Goal: Task Accomplishment & Management: Manage account settings

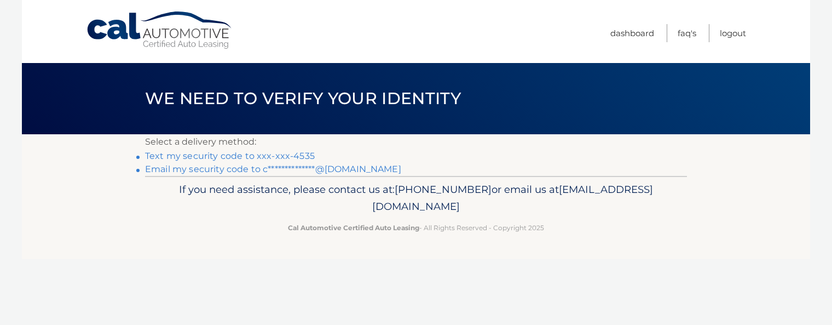
click at [287, 152] on link "Text my security code to xxx-xxx-4535" at bounding box center [230, 156] width 170 height 10
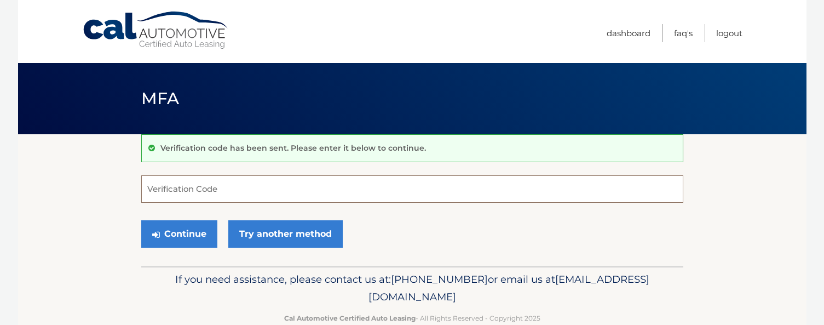
click at [226, 185] on input "Verification Code" at bounding box center [412, 188] width 542 height 27
type input "406039"
click at [141, 220] on button "Continue" at bounding box center [179, 233] width 76 height 27
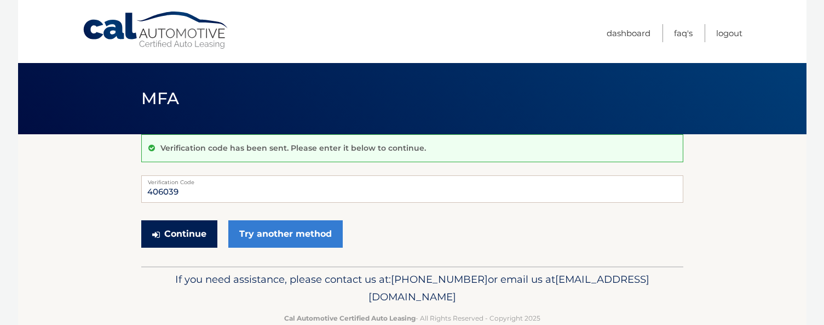
click at [193, 234] on button "Continue" at bounding box center [179, 233] width 76 height 27
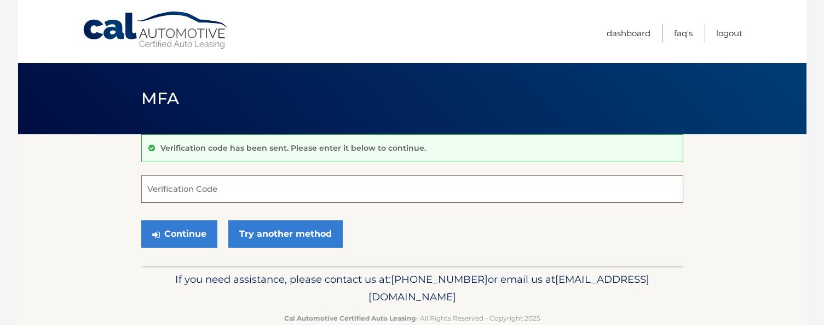
click at [192, 192] on input "Verification Code" at bounding box center [412, 188] width 542 height 27
type input "406039"
click at [141, 220] on button "Continue" at bounding box center [179, 233] width 76 height 27
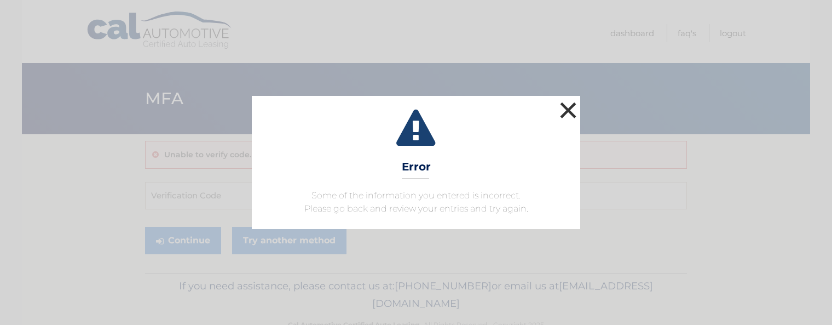
click at [565, 109] on button "×" at bounding box center [568, 110] width 22 height 22
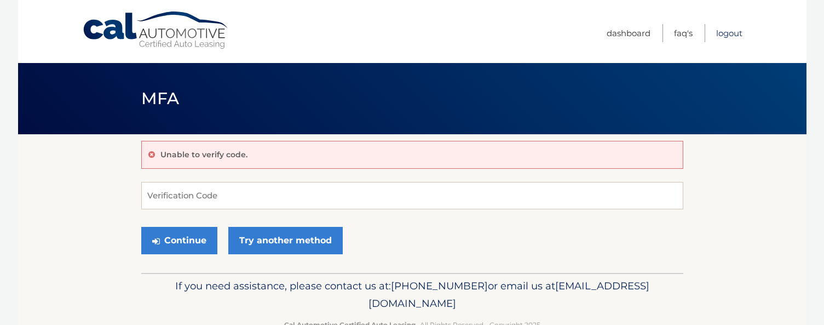
click at [727, 31] on link "Logout" at bounding box center [729, 33] width 26 height 18
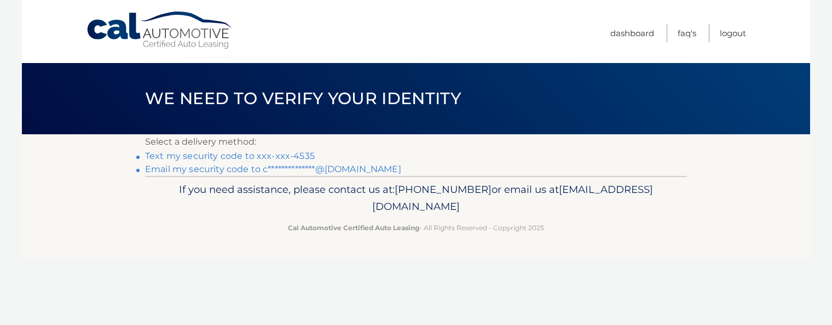
click at [285, 156] on link "Text my security code to xxx-xxx-4535" at bounding box center [230, 156] width 170 height 10
click at [302, 154] on link "Text my security code to xxx-xxx-4535" at bounding box center [230, 156] width 170 height 10
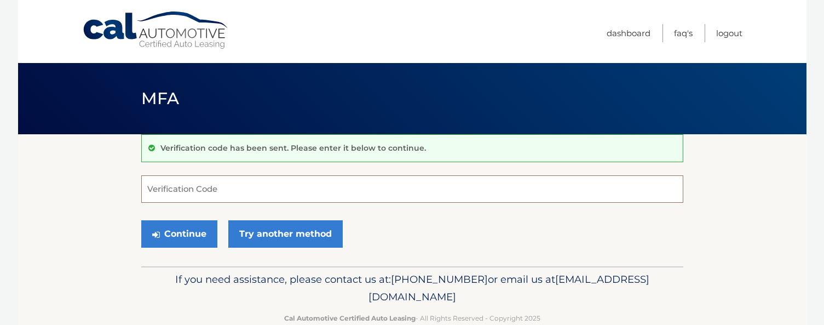
drag, startPoint x: 236, startPoint y: 183, endPoint x: 217, endPoint y: 187, distance: 19.7
click at [217, 187] on input "Verification Code" at bounding box center [412, 188] width 542 height 27
type input "172129"
click at [141, 220] on button "Continue" at bounding box center [179, 233] width 76 height 27
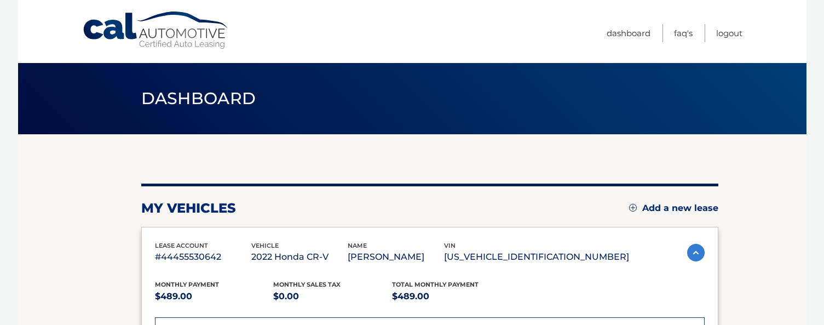
click at [171, 233] on div "lease account #44455530642 vehicle 2022 Honda CR-V name [PERSON_NAME] vin [US_V…" at bounding box center [429, 305] width 577 height 157
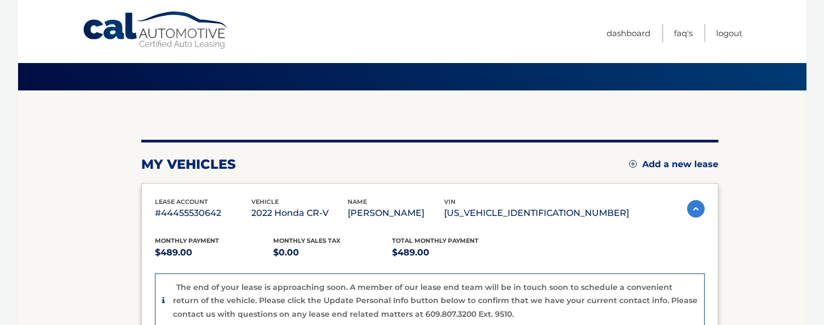
scroll to position [66, 0]
